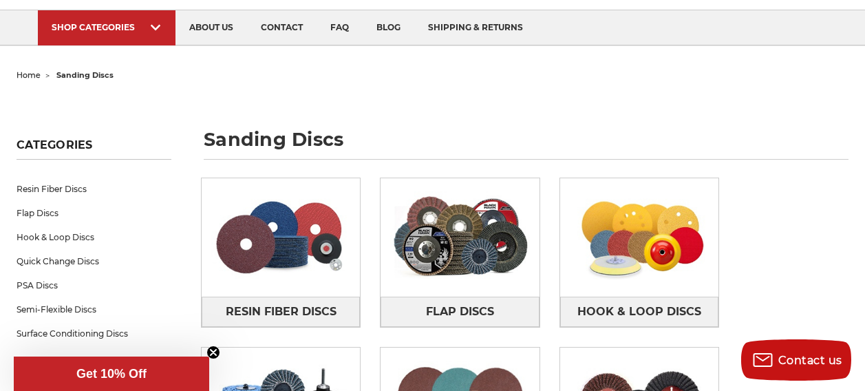
scroll to position [86, 0]
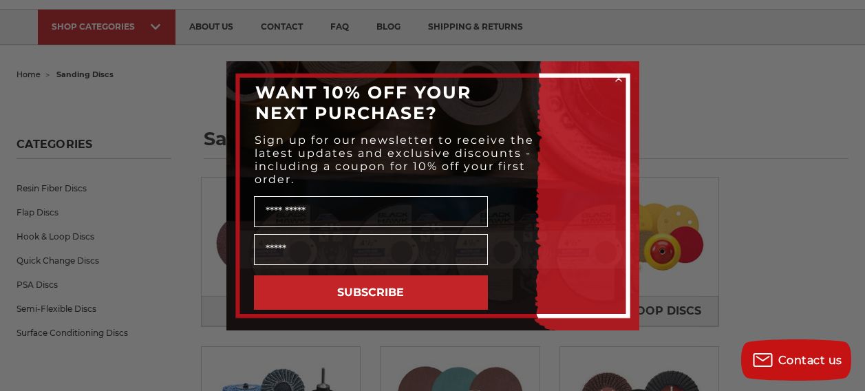
click at [615, 78] on circle "Close dialog" at bounding box center [618, 78] width 13 height 13
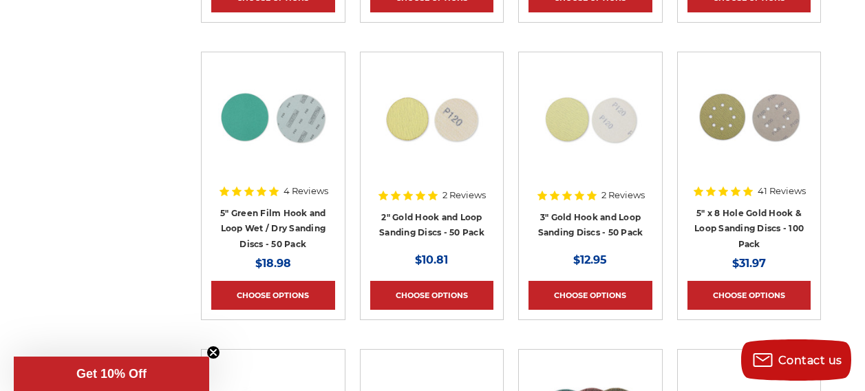
scroll to position [7310, 0]
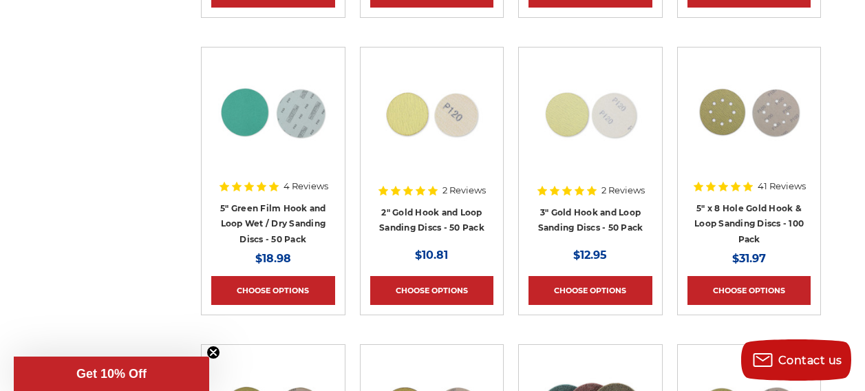
click at [809, 217] on li "Quick view 41 Reviews 5" x 8 Hole Gold Hook & Loop Sanding Discs - 100 Pack MSR…" at bounding box center [749, 195] width 159 height 297
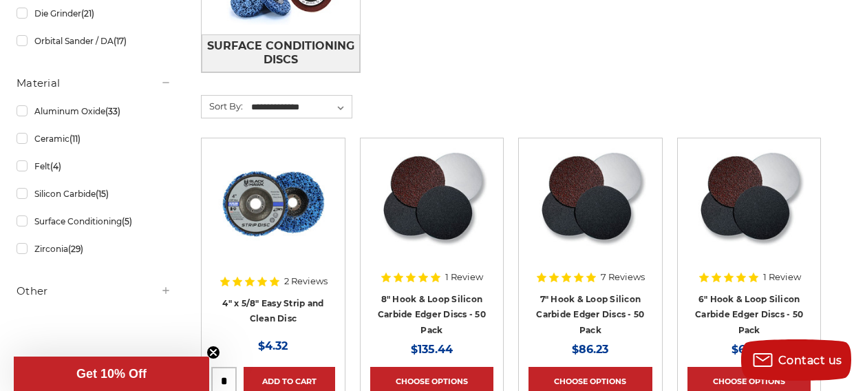
scroll to position [678, 0]
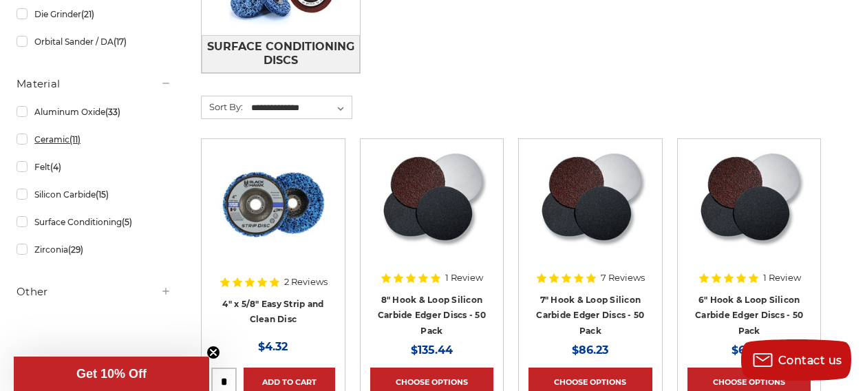
click at [65, 140] on link "Ceramic (11)" at bounding box center [94, 139] width 155 height 24
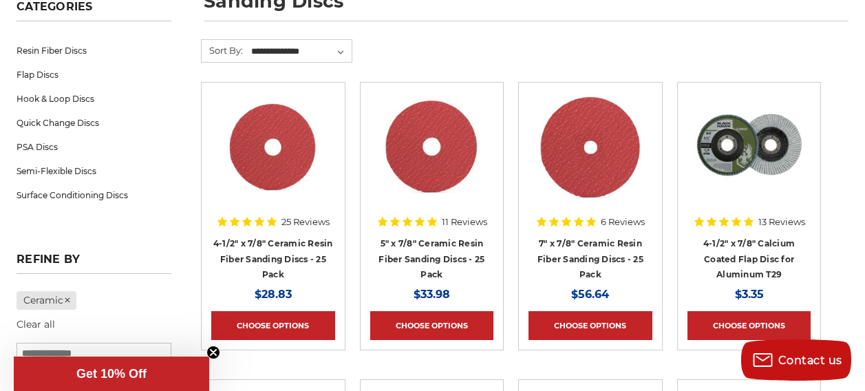
scroll to position [223, 0]
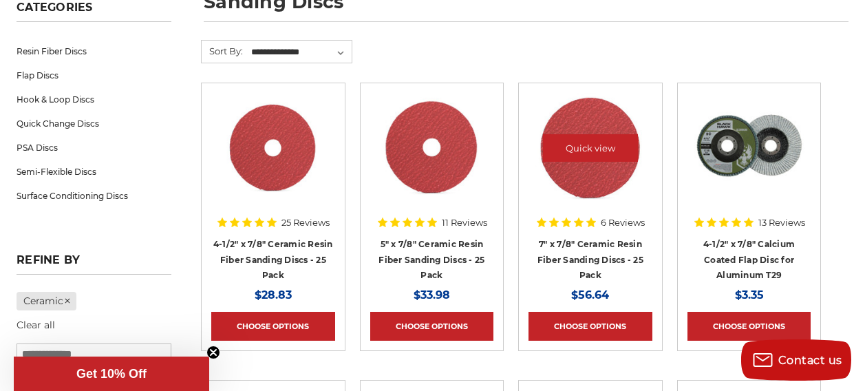
click at [584, 160] on img at bounding box center [590, 148] width 110 height 110
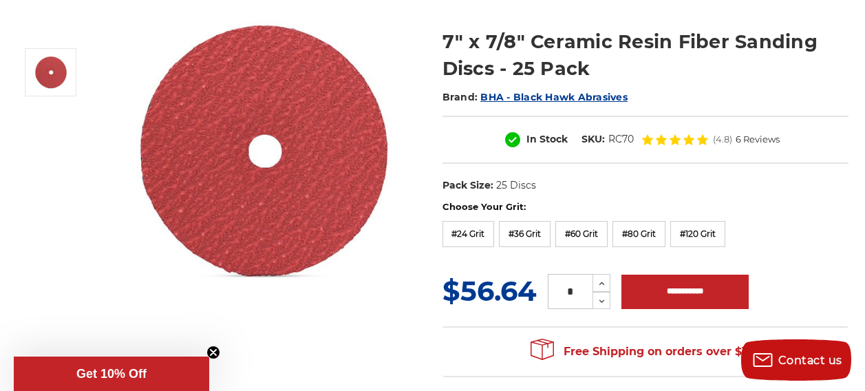
scroll to position [167, 0]
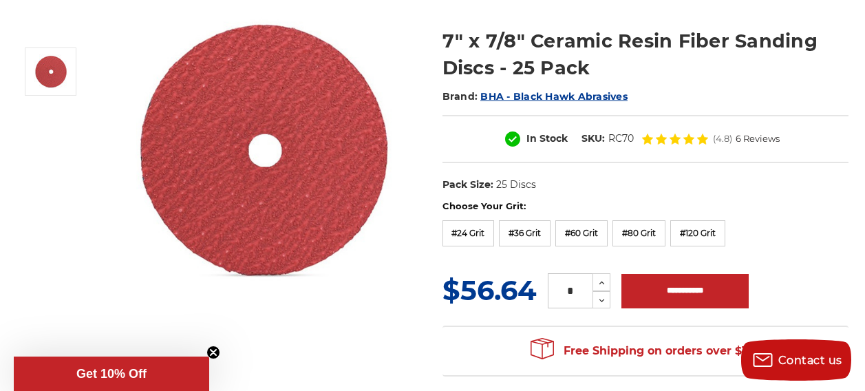
click at [352, 307] on div "7" x 7/8" Ceramic Resin Fiber Sanding Discs - 25 Pack Brand: BHA - Black Hawk A…" at bounding box center [432, 193] width 851 height 381
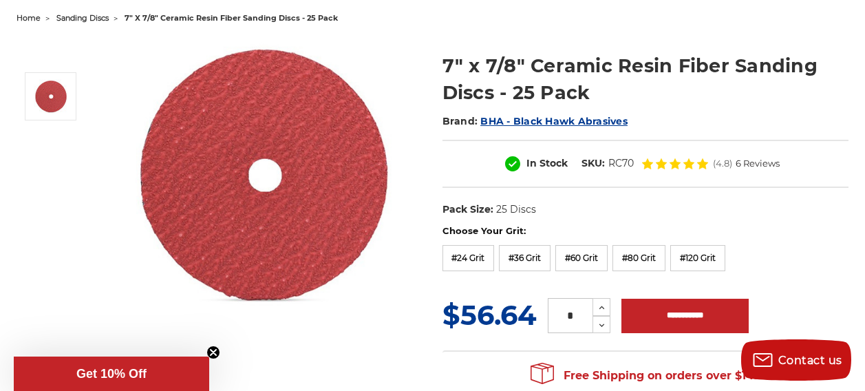
scroll to position [142, 0]
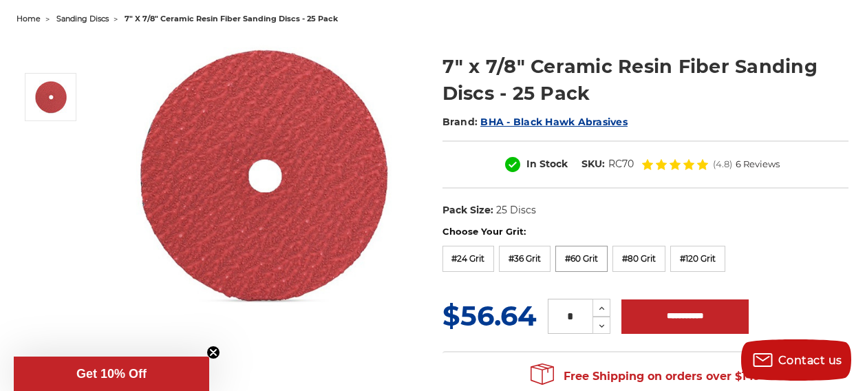
click at [585, 257] on label "#60 Grit" at bounding box center [581, 259] width 52 height 26
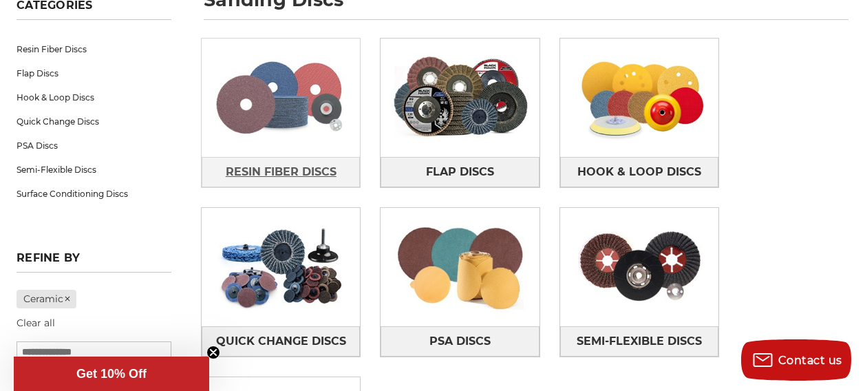
click at [299, 160] on span "Resin Fiber Discs" at bounding box center [281, 171] width 111 height 23
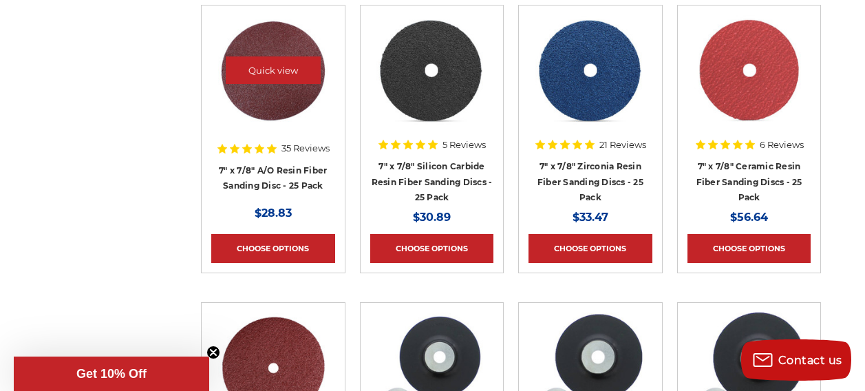
scroll to position [896, 0]
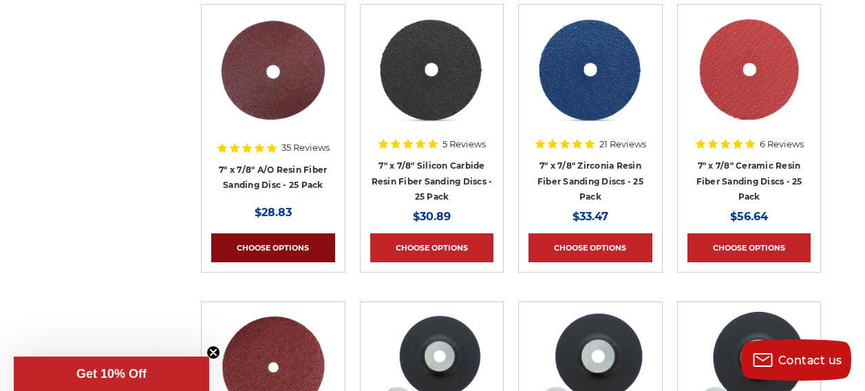
click at [299, 262] on link "Choose Options" at bounding box center [273, 247] width 124 height 29
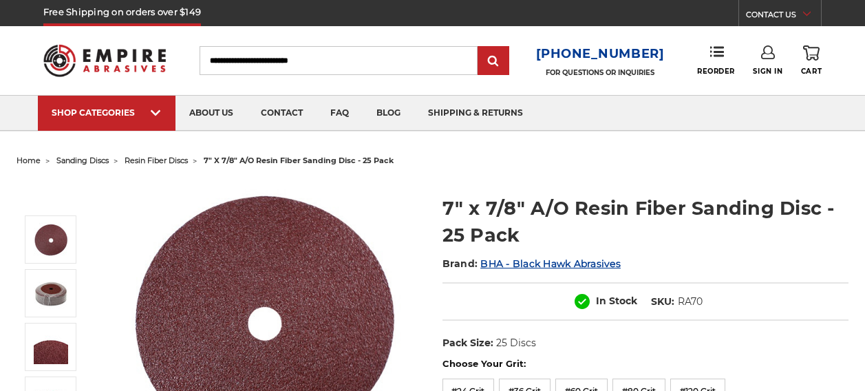
click at [299, 267] on img at bounding box center [264, 317] width 275 height 275
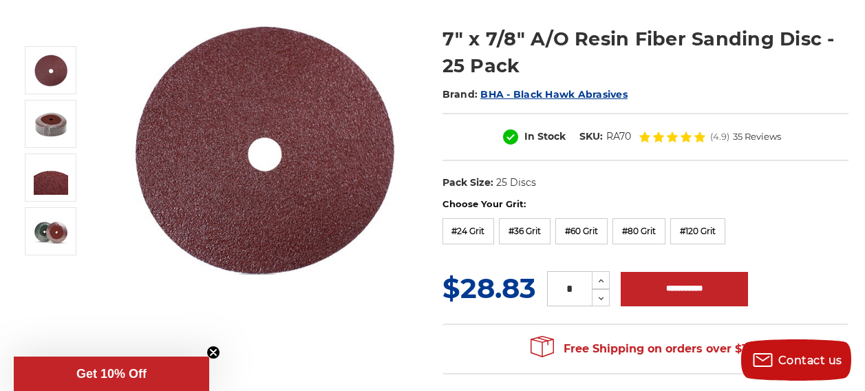
scroll to position [170, 0]
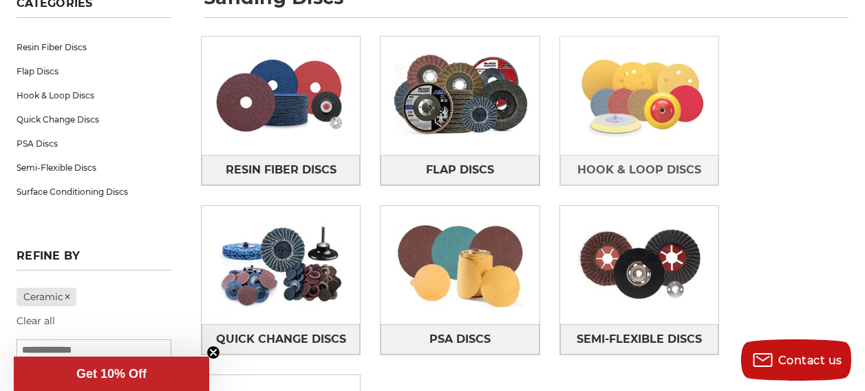
click at [579, 102] on img at bounding box center [639, 95] width 158 height 111
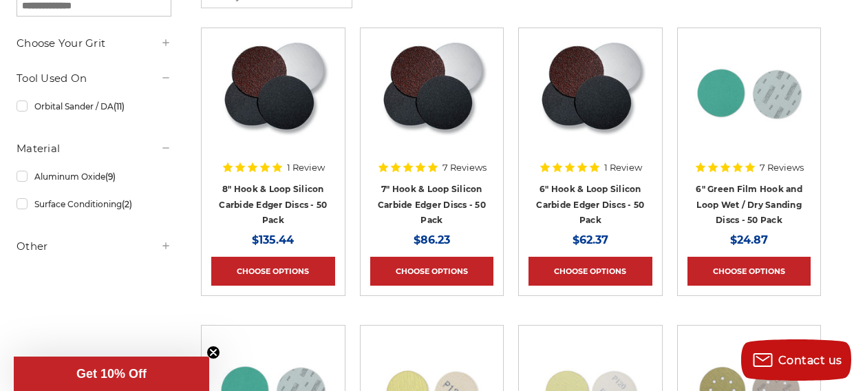
scroll to position [279, 0]
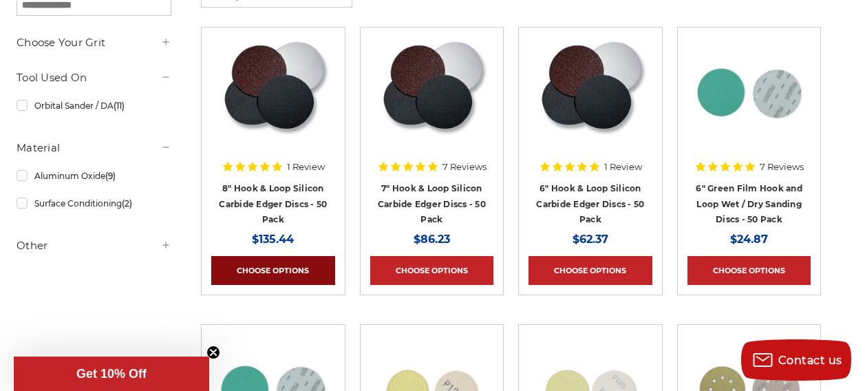
click at [305, 277] on link "Choose Options" at bounding box center [273, 270] width 124 height 29
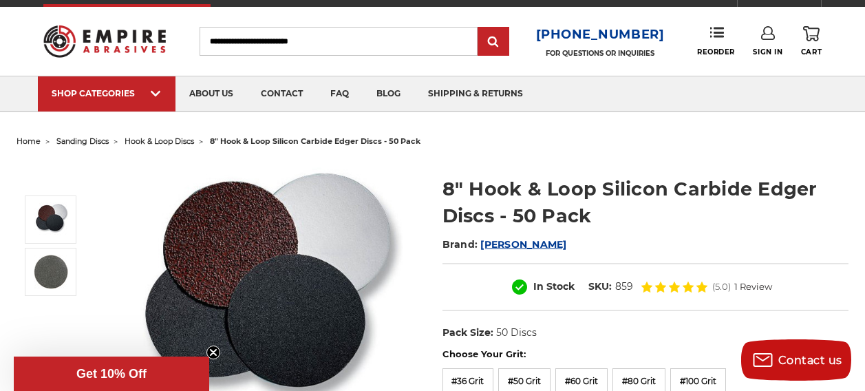
scroll to position [18, 0]
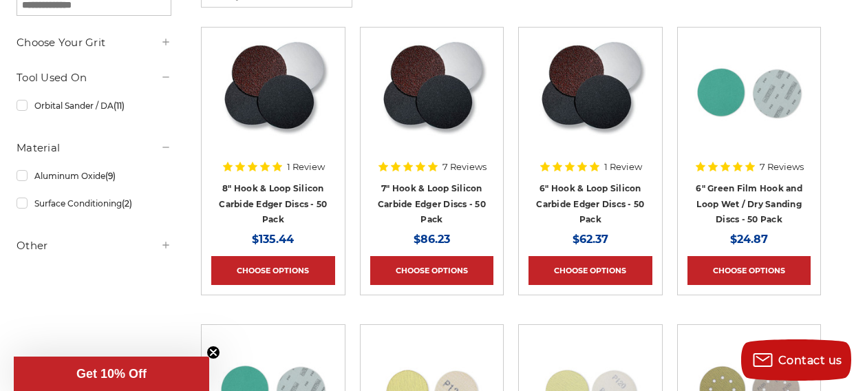
click at [732, 195] on h4 "6" Green Film Hook and Loop Wet / Dry Sanding Discs - 50 Pack" at bounding box center [750, 203] width 124 height 47
click at [741, 204] on link "6" Green Film Hook and Loop Wet / Dry Sanding Discs - 50 Pack" at bounding box center [749, 203] width 107 height 41
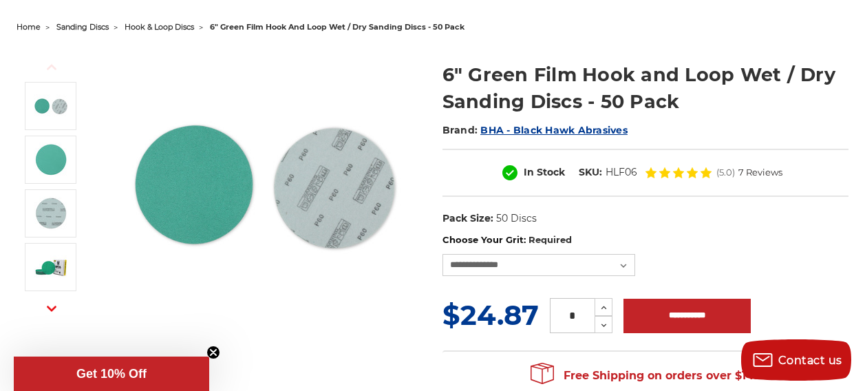
scroll to position [135, 0]
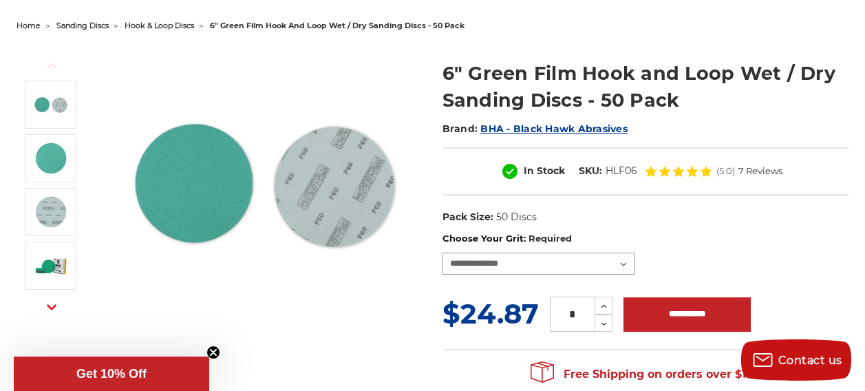
click at [623, 262] on select "**********" at bounding box center [539, 264] width 193 height 22
drag, startPoint x: 623, startPoint y: 262, endPoint x: 617, endPoint y: 237, distance: 26.2
click at [617, 237] on div "**********" at bounding box center [646, 253] width 406 height 43
click at [619, 268] on select "**********" at bounding box center [539, 264] width 193 height 22
select select "****"
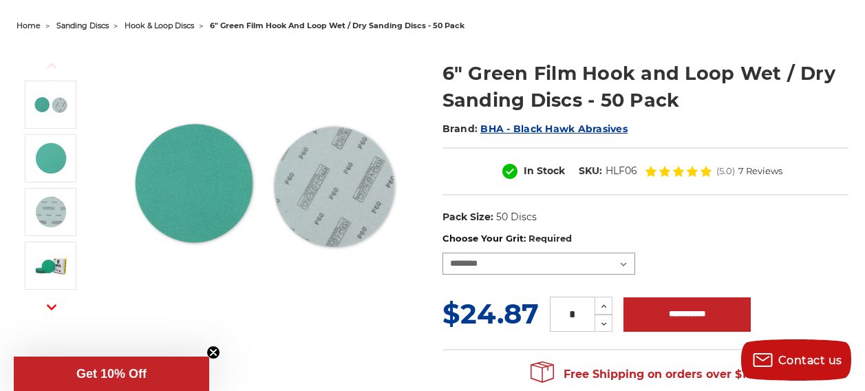
click at [443, 253] on select "**********" at bounding box center [539, 264] width 193 height 22
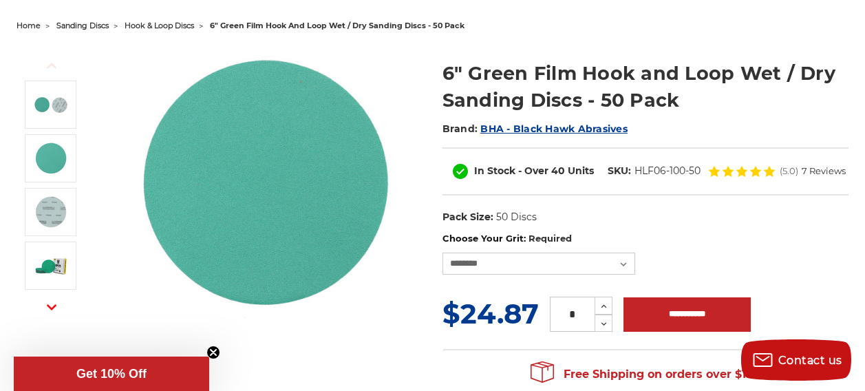
click at [56, 303] on icon "button" at bounding box center [52, 307] width 10 height 10
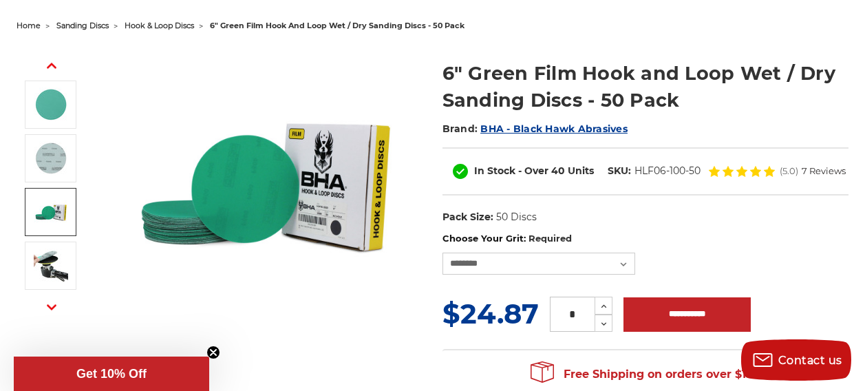
click at [68, 221] on img at bounding box center [51, 212] width 34 height 34
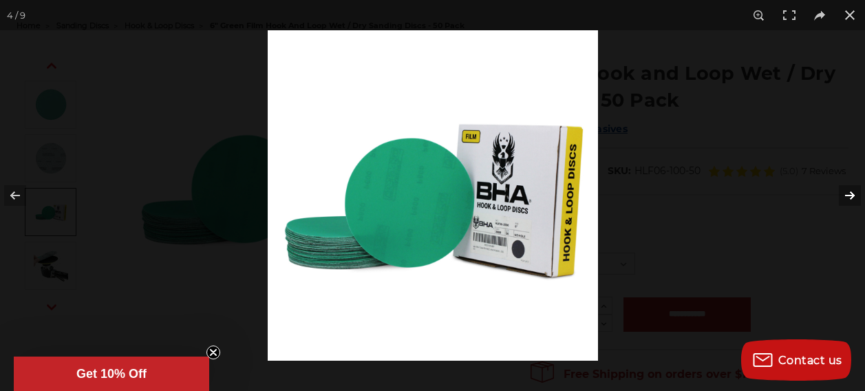
click at [846, 193] on button at bounding box center [841, 195] width 48 height 69
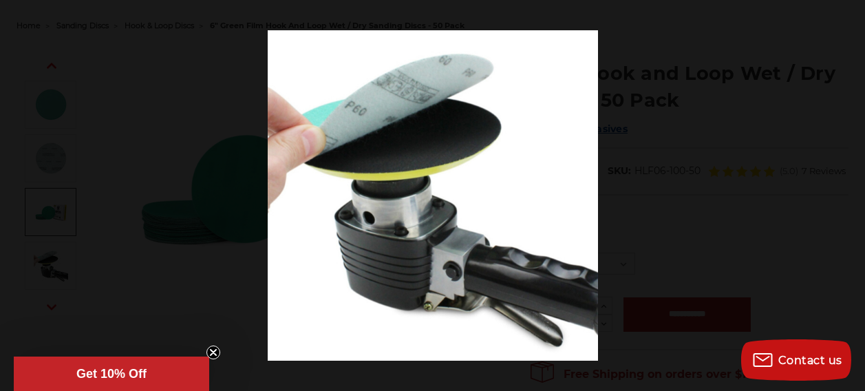
click at [846, 193] on button at bounding box center [841, 195] width 48 height 69
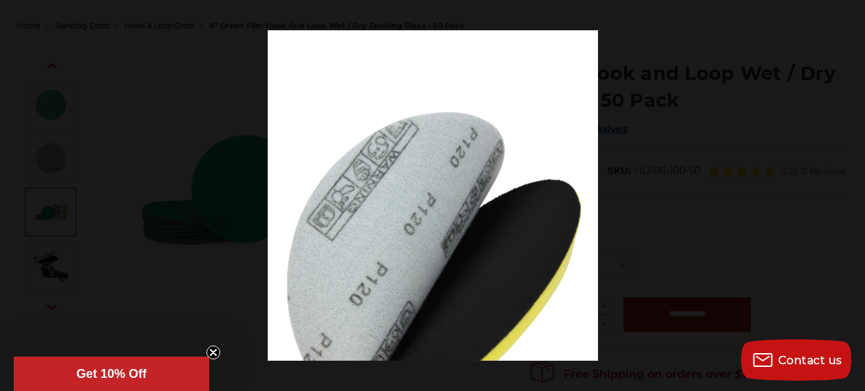
click at [846, 193] on button at bounding box center [841, 195] width 48 height 69
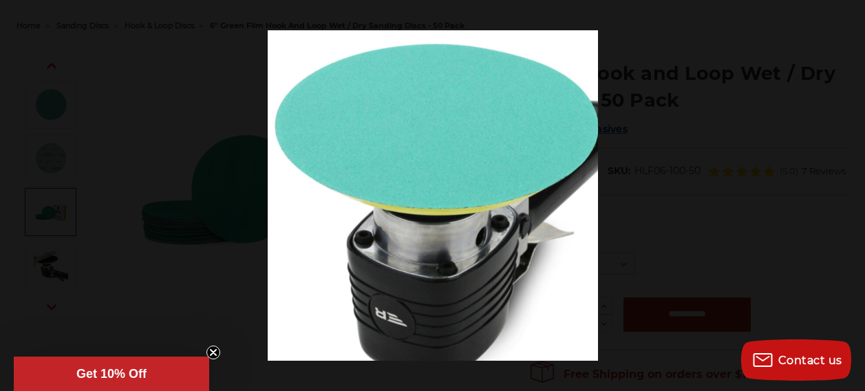
click at [846, 193] on button at bounding box center [841, 195] width 48 height 69
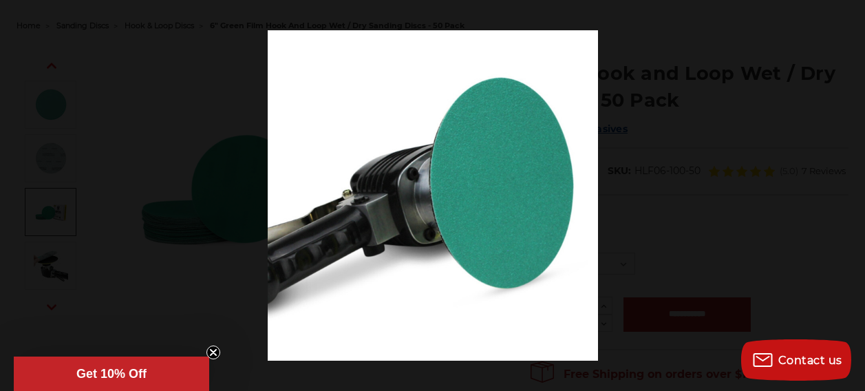
click at [846, 193] on button at bounding box center [841, 195] width 48 height 69
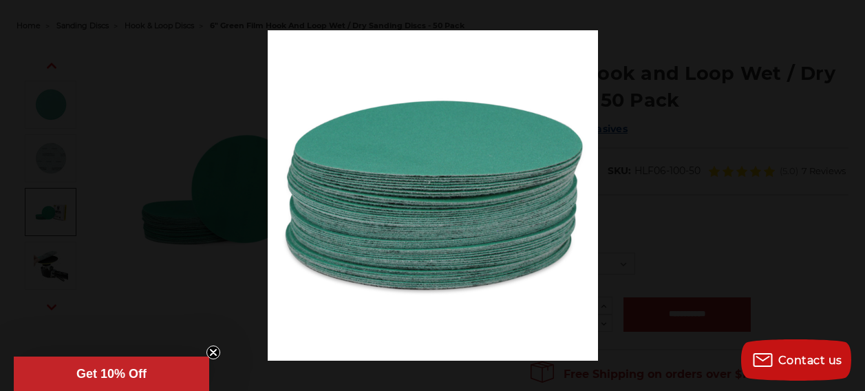
click at [846, 193] on button at bounding box center [841, 195] width 48 height 69
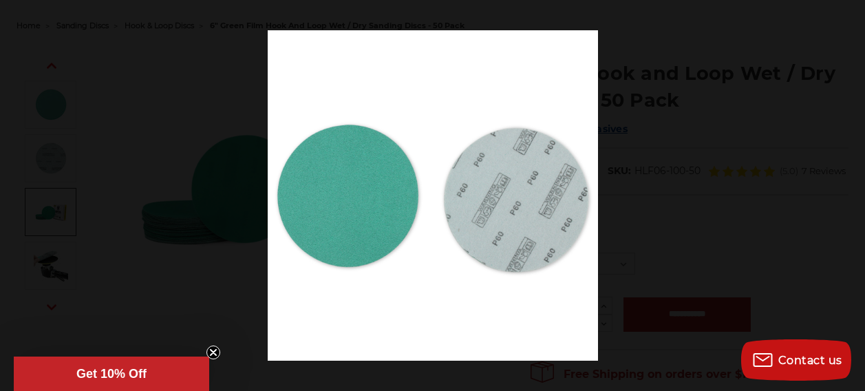
click at [846, 193] on button at bounding box center [841, 195] width 48 height 69
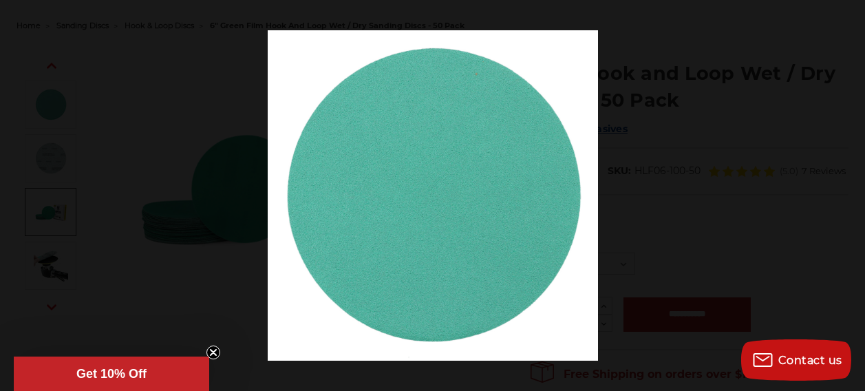
click at [846, 193] on button at bounding box center [841, 195] width 48 height 69
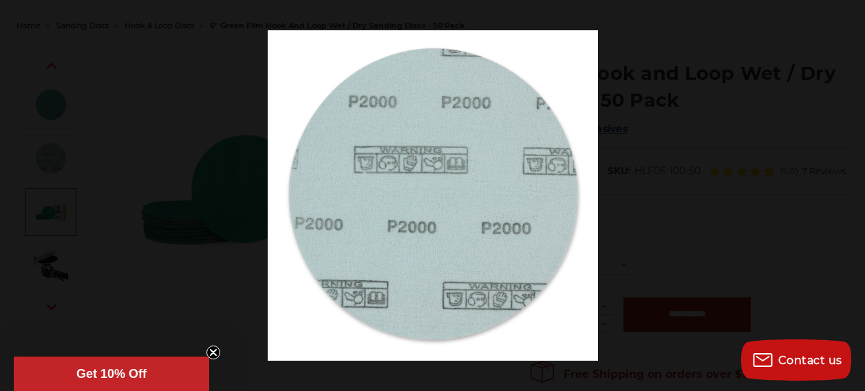
click at [846, 193] on button at bounding box center [841, 195] width 48 height 69
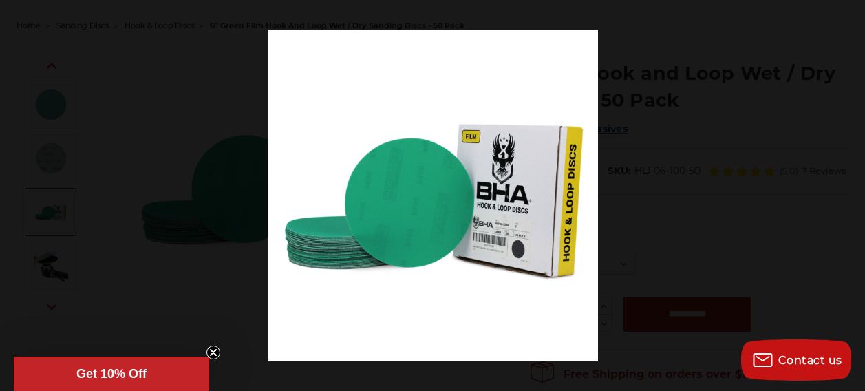
click at [846, 193] on button at bounding box center [841, 195] width 48 height 69
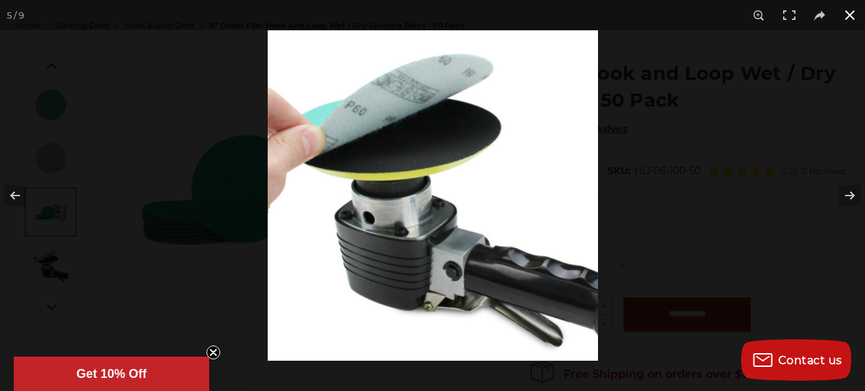
click at [849, 12] on button at bounding box center [850, 15] width 30 height 30
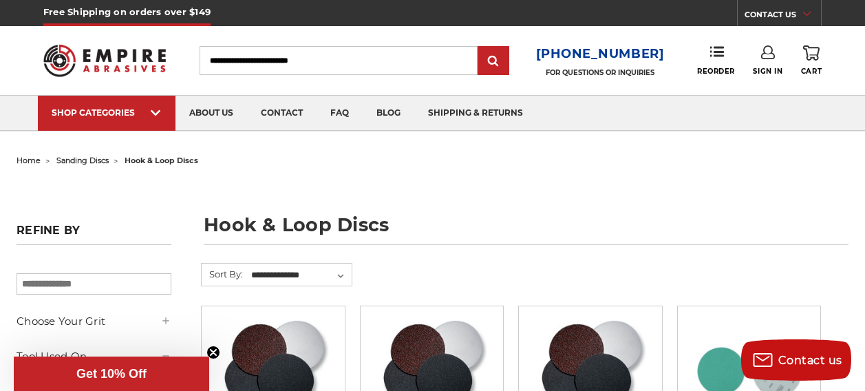
click at [41, 159] on span "home" at bounding box center [29, 161] width 24 height 10
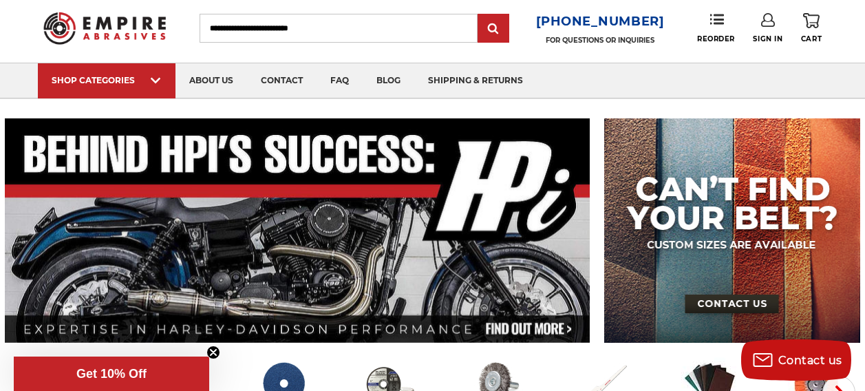
scroll to position [45, 0]
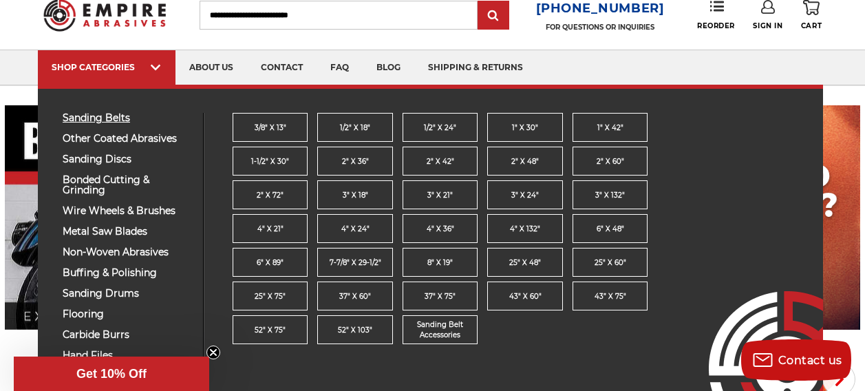
click at [104, 120] on span "sanding belts" at bounding box center [128, 118] width 130 height 10
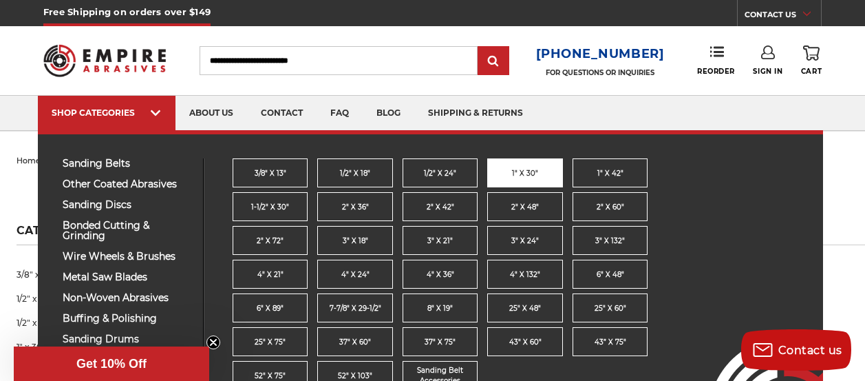
click at [534, 175] on span "1" x 30"" at bounding box center [525, 173] width 26 height 10
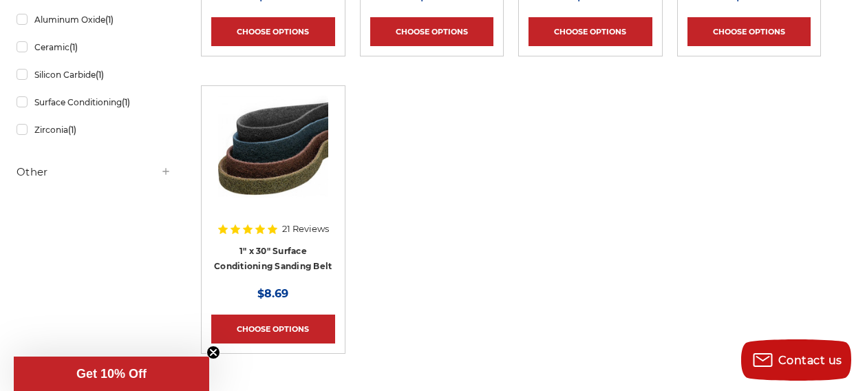
scroll to position [518, 0]
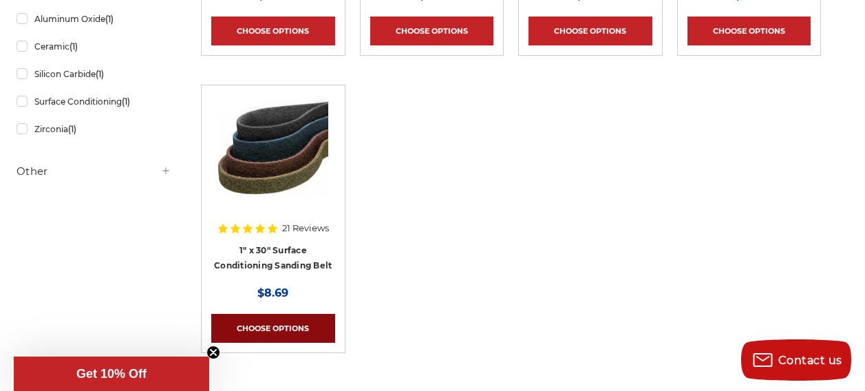
click at [280, 343] on link "Choose Options" at bounding box center [273, 328] width 124 height 29
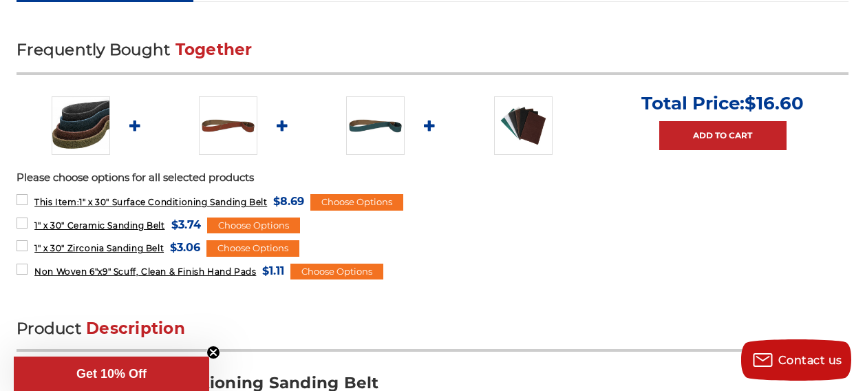
scroll to position [583, 0]
